Goal: Task Accomplishment & Management: Manage account settings

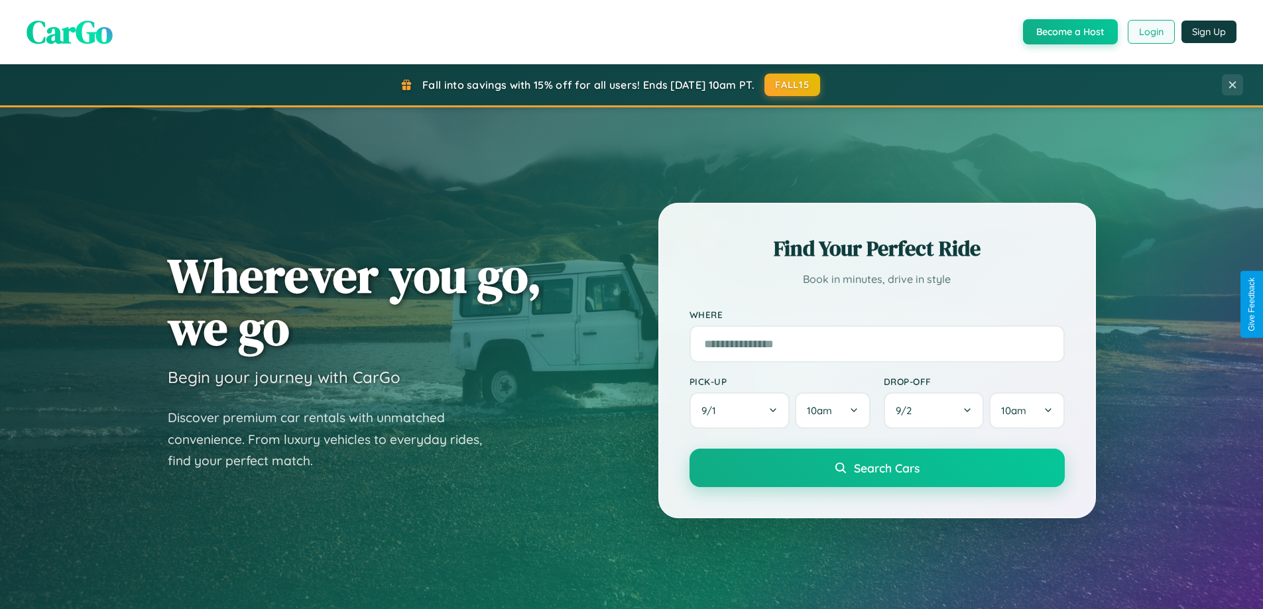
click at [1150, 32] on button "Login" at bounding box center [1151, 32] width 47 height 24
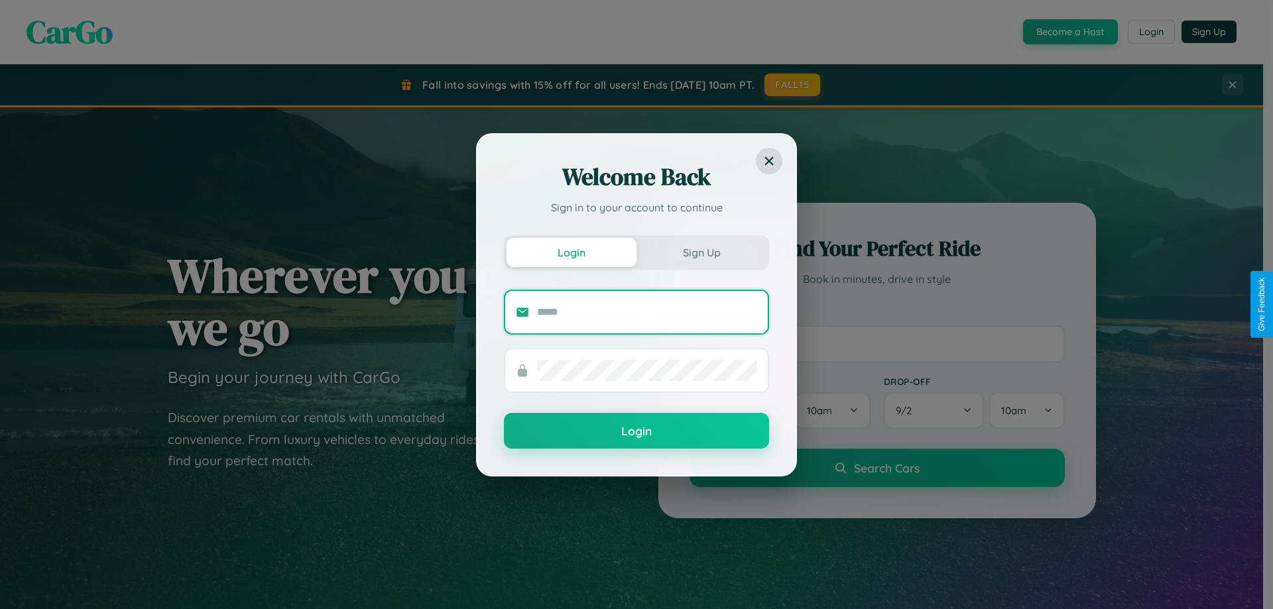
click at [647, 312] on input "text" at bounding box center [647, 312] width 220 height 21
type input "**********"
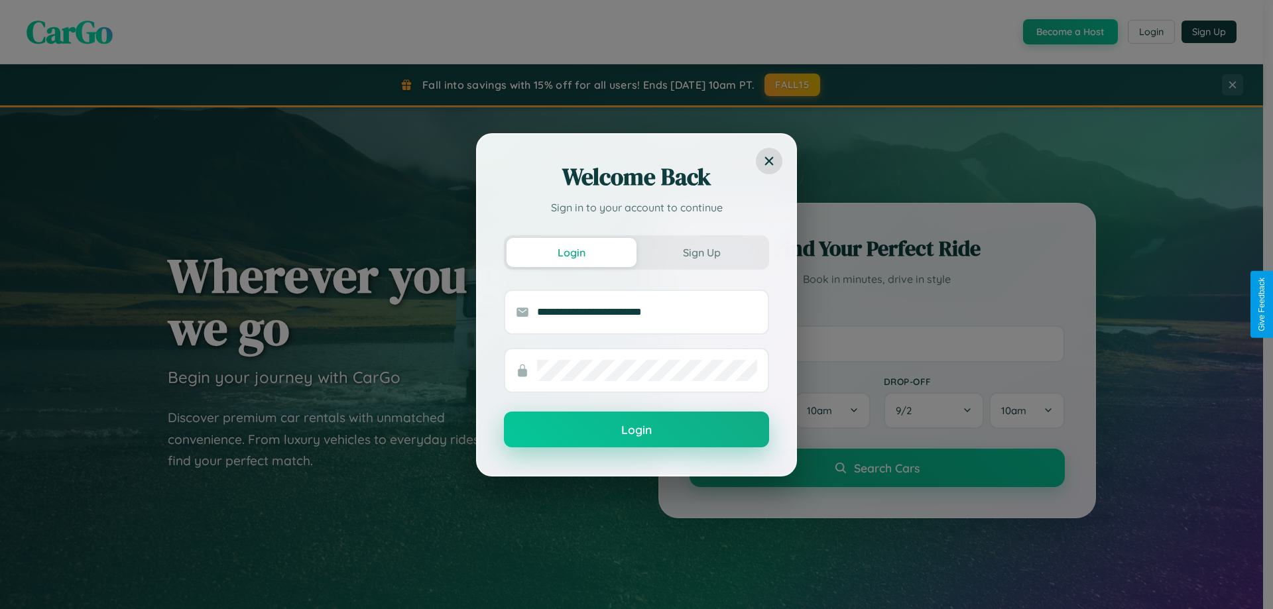
click at [636, 430] on button "Login" at bounding box center [636, 430] width 265 height 36
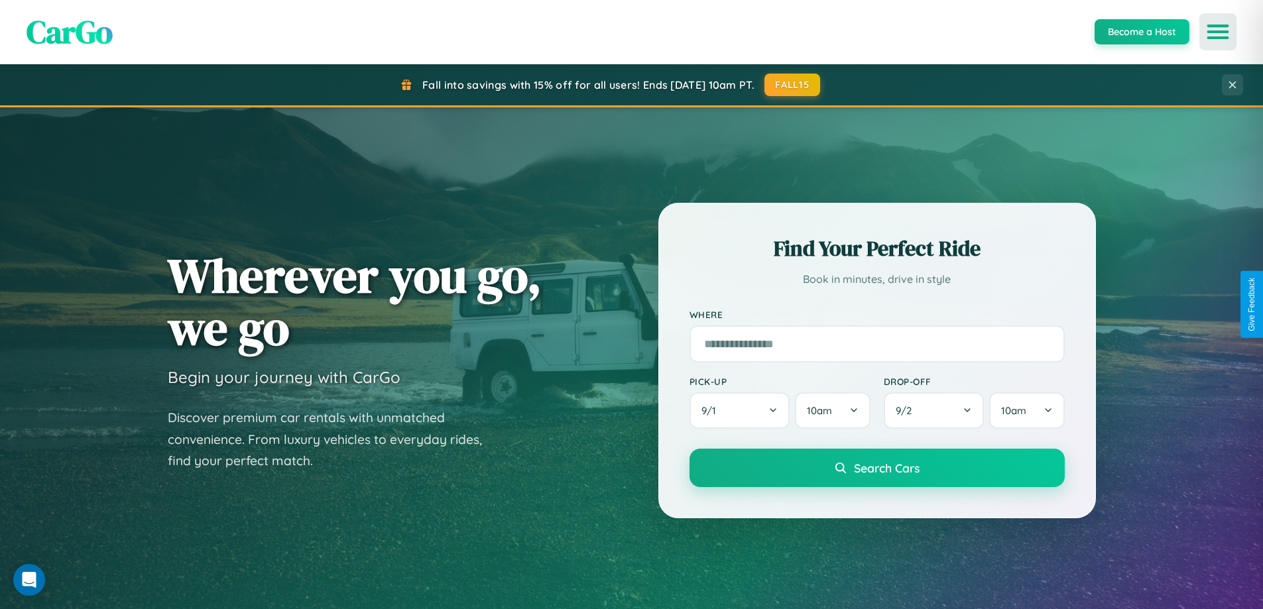
click at [1218, 32] on icon "Open menu" at bounding box center [1217, 32] width 19 height 12
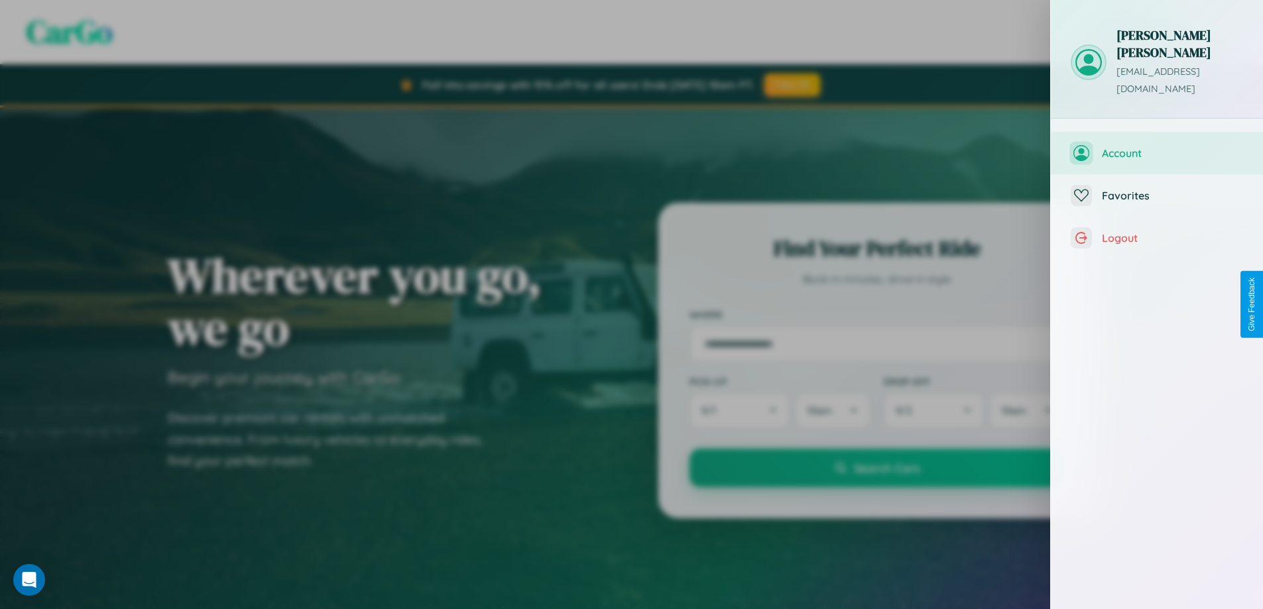
click at [1157, 146] on span "Account" at bounding box center [1172, 152] width 141 height 13
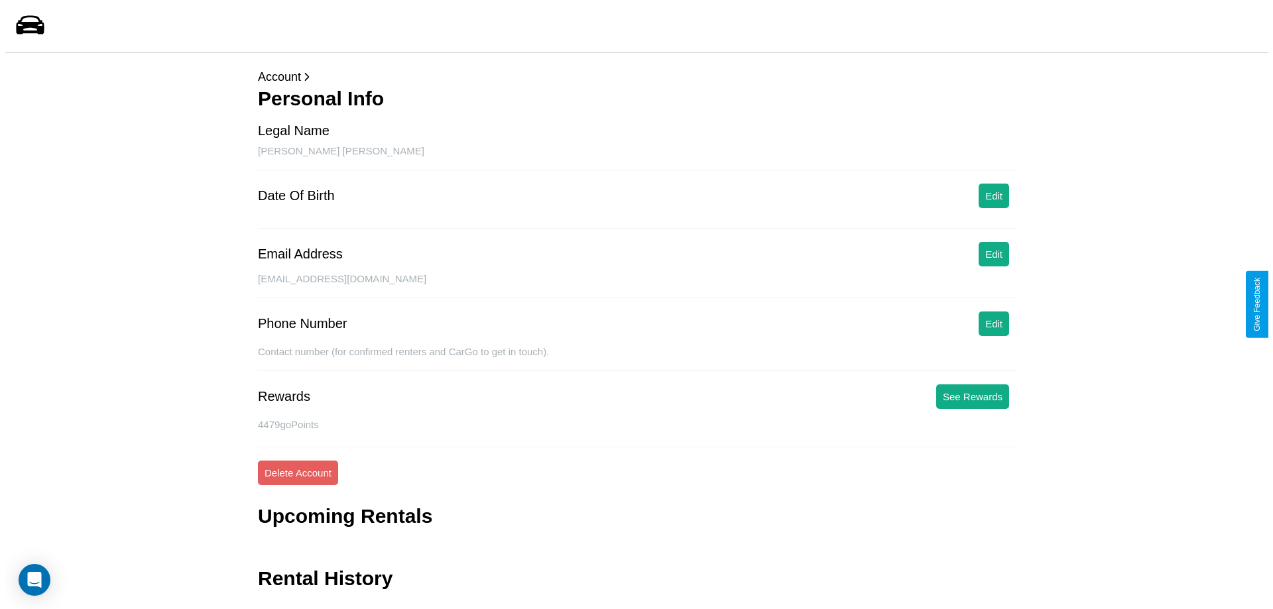
scroll to position [32, 0]
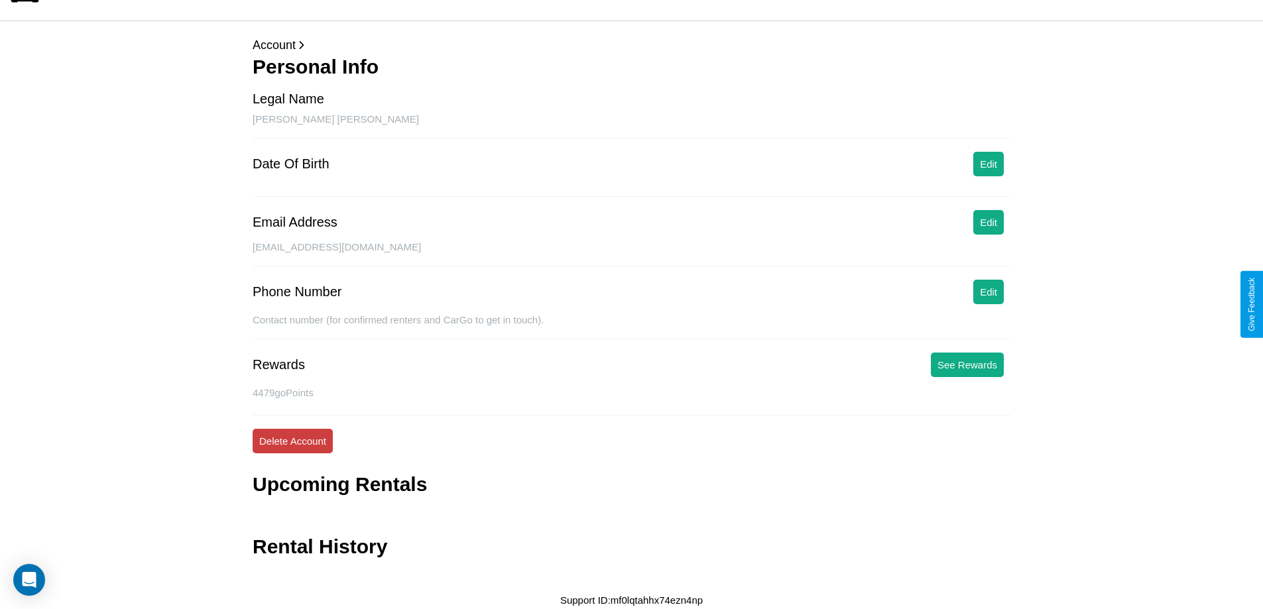
click at [292, 441] on button "Delete Account" at bounding box center [293, 441] width 80 height 25
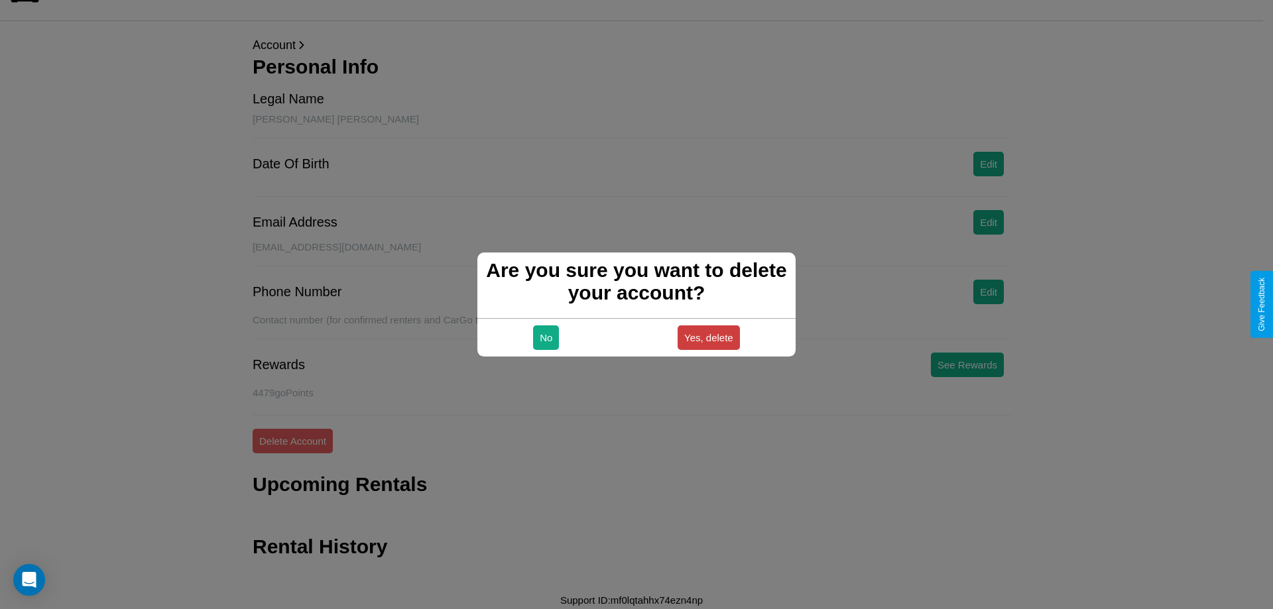
click at [708, 337] on button "Yes, delete" at bounding box center [708, 337] width 62 height 25
